Goal: Use online tool/utility: Use online tool/utility

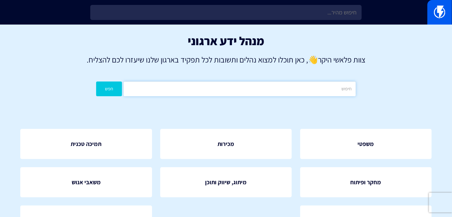
click at [248, 94] on input "text" at bounding box center [240, 88] width 232 height 15
type input "מוצרים"
click at [96, 81] on button "חפש" at bounding box center [109, 88] width 26 height 15
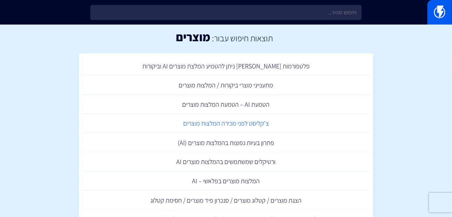
scroll to position [59, 0]
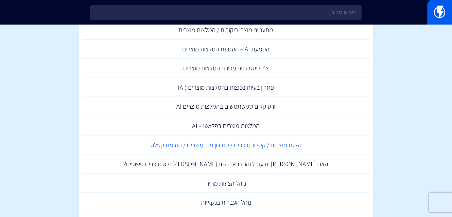
click at [280, 140] on link "הצגת מוצרים / קטלוג מוצרים / סנכרון פיד מוצרים / חסימת קטלוג" at bounding box center [226, 144] width 288 height 19
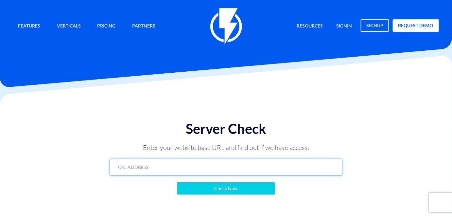
click at [223, 168] on input "text" at bounding box center [225, 166] width 232 height 17
paste input "https://drive.google.com/file/d/1xFWDIr5MXFRQ9VsdRsJ1hb74nOQzXEqO/view?usp=shar…"
type input "https://drive.google.com/file/d/1xFWDIr5MXFRQ9VsdRsJ1hb74nOQzXEqO/view?usp=shar…"
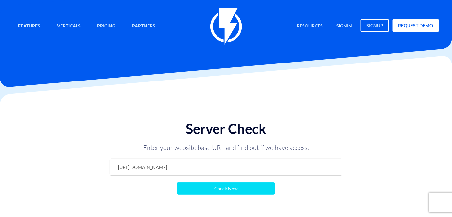
click at [236, 191] on input "Check Now" at bounding box center [226, 188] width 98 height 12
